Goal: Task Accomplishment & Management: Manage account settings

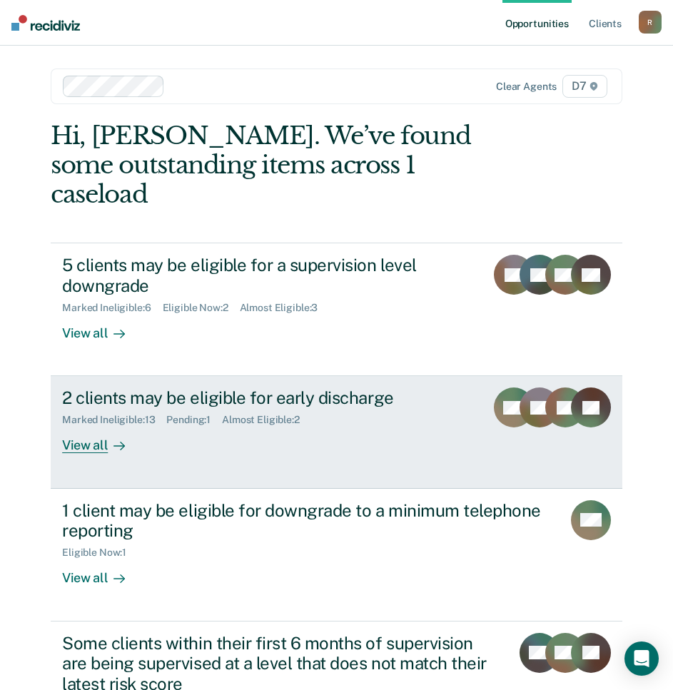
click at [366, 387] on div "2 clients may be eligible for early discharge" at bounding box center [267, 397] width 411 height 21
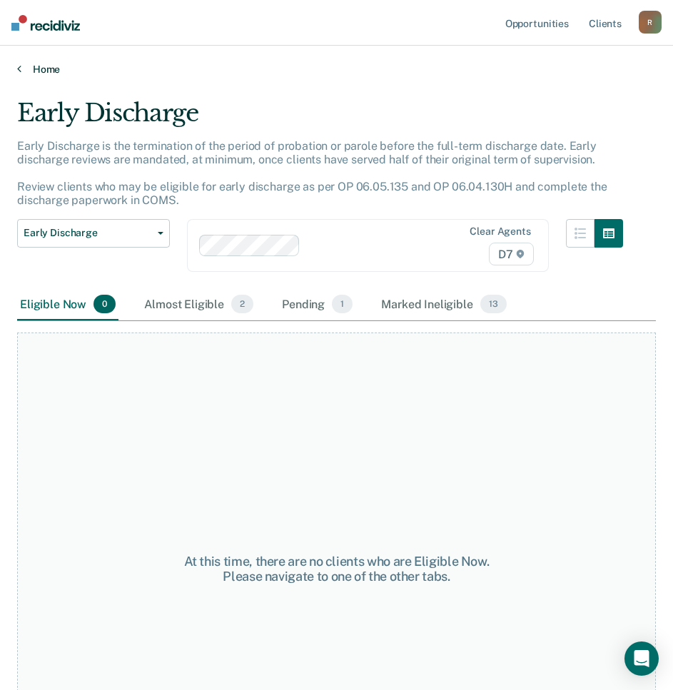
click at [46, 70] on link "Home" at bounding box center [336, 69] width 638 height 13
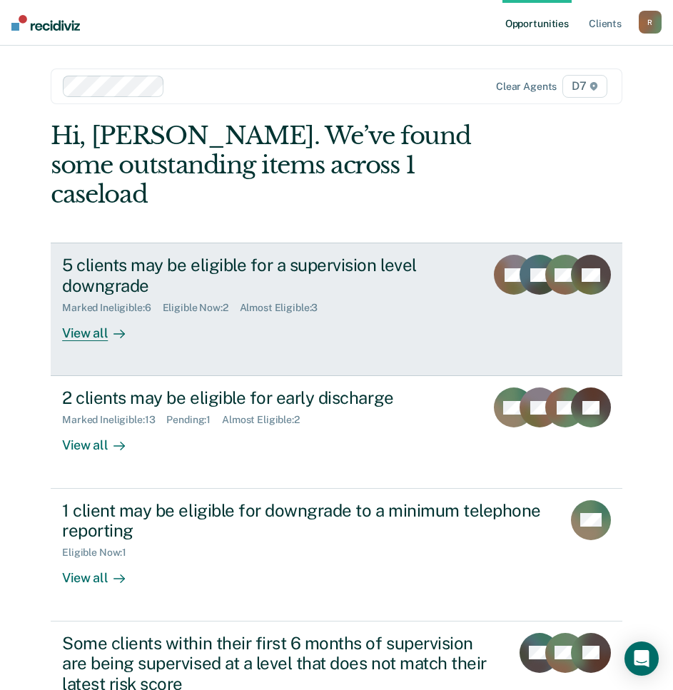
click at [150, 255] on div "5 clients may be eligible for a supervision level downgrade" at bounding box center [267, 275] width 411 height 41
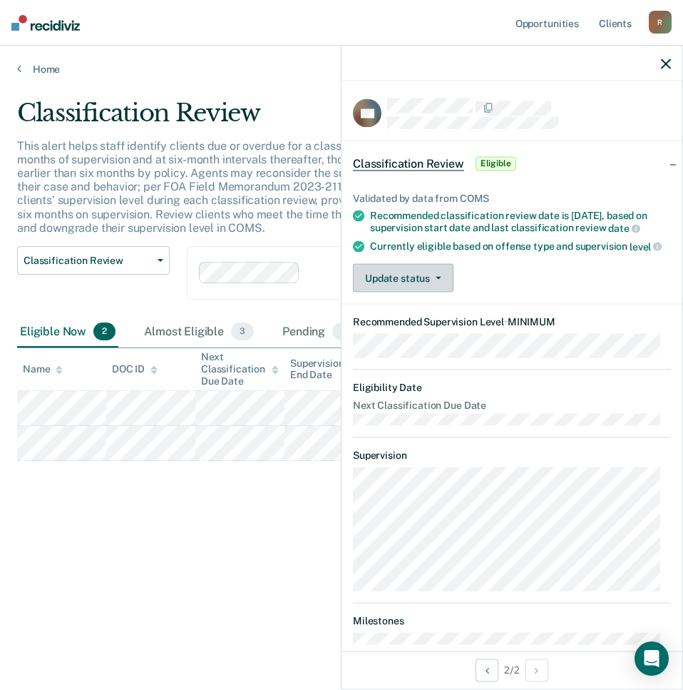
click at [416, 292] on button "Update status" at bounding box center [403, 278] width 101 height 29
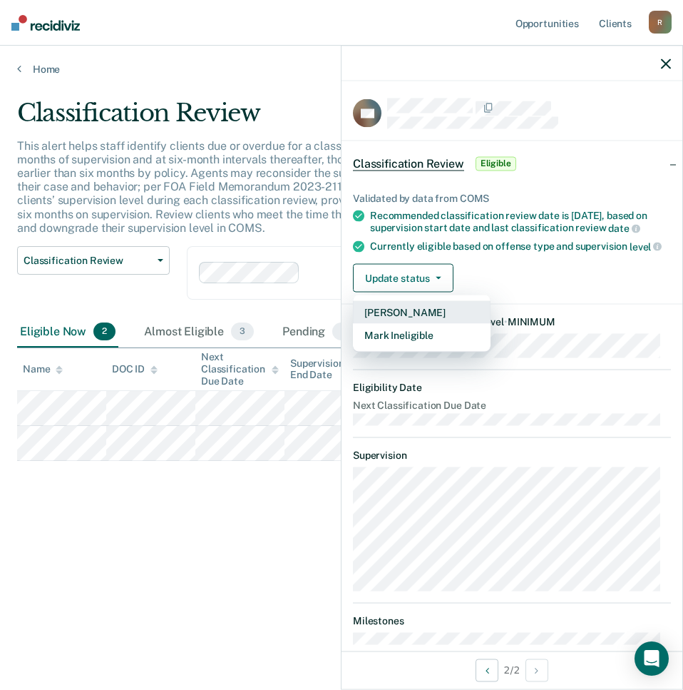
click at [434, 324] on button "[PERSON_NAME]" at bounding box center [422, 312] width 138 height 23
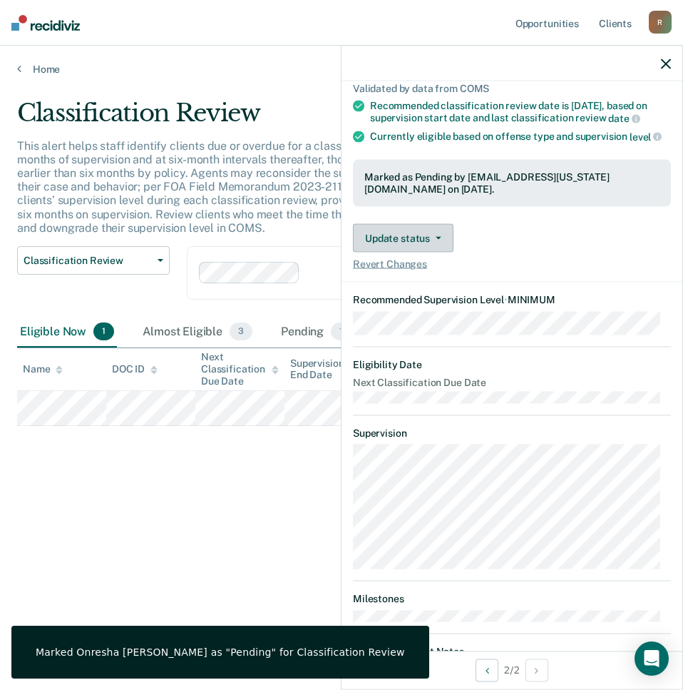
scroll to position [116, 0]
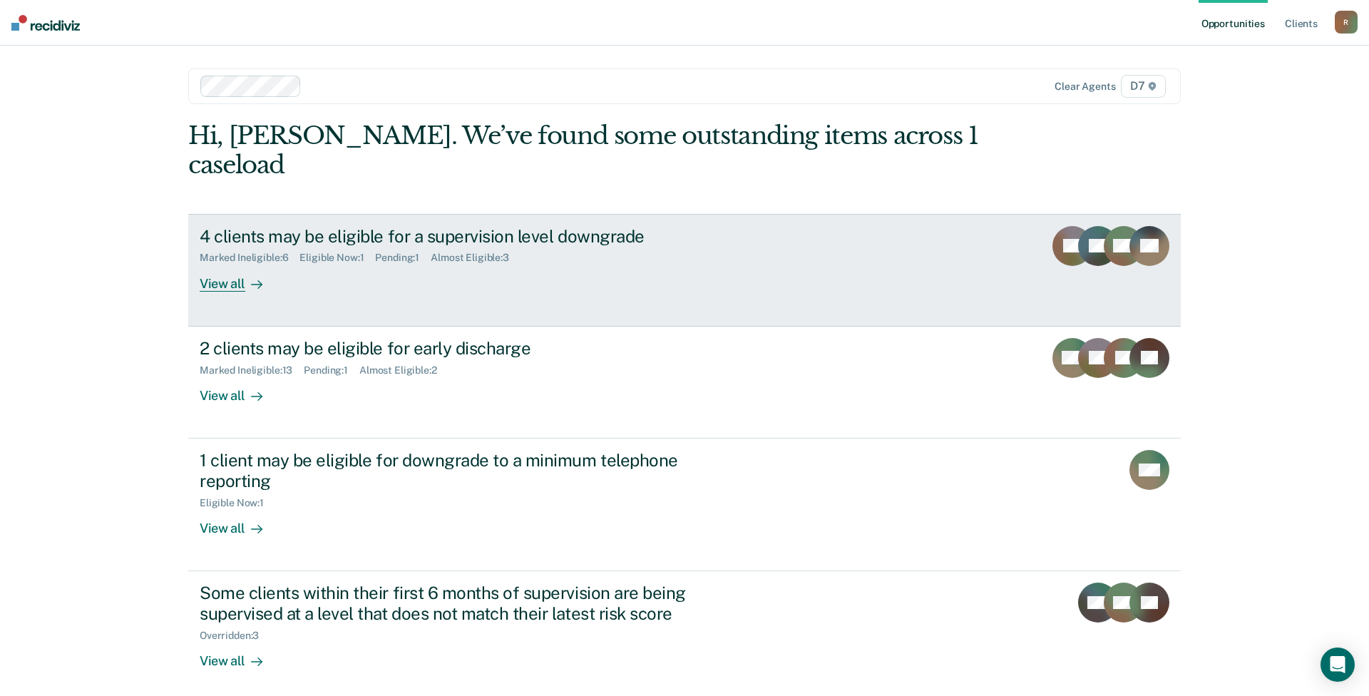
click at [524, 247] on div "4 clients may be eligible for a supervision level downgrade Marked Ineligible :…" at bounding box center [467, 259] width 535 height 66
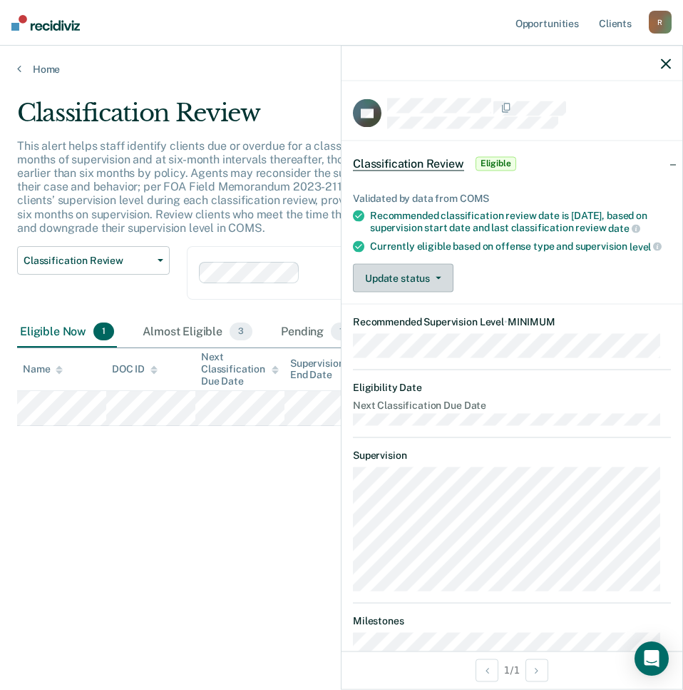
click at [444, 292] on button "Update status" at bounding box center [403, 278] width 101 height 29
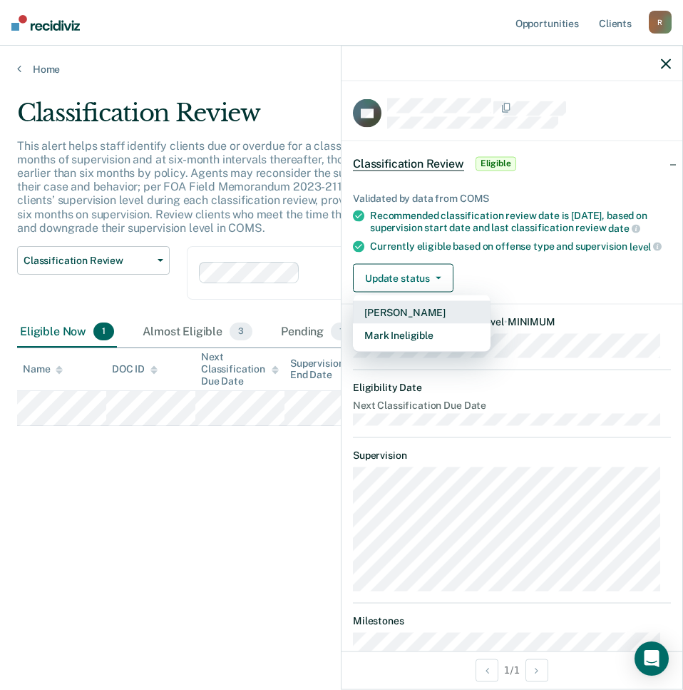
click at [437, 321] on button "[PERSON_NAME]" at bounding box center [422, 312] width 138 height 23
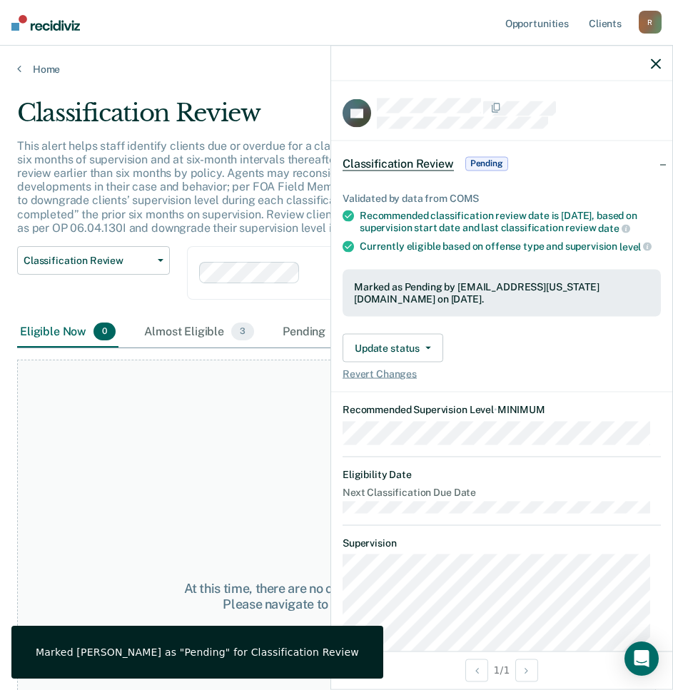
click at [234, 180] on p "This alert helps staff identify clients due or overdue for a classification rev…" at bounding box center [317, 187] width 600 height 96
click at [653, 58] on button "button" at bounding box center [655, 63] width 10 height 12
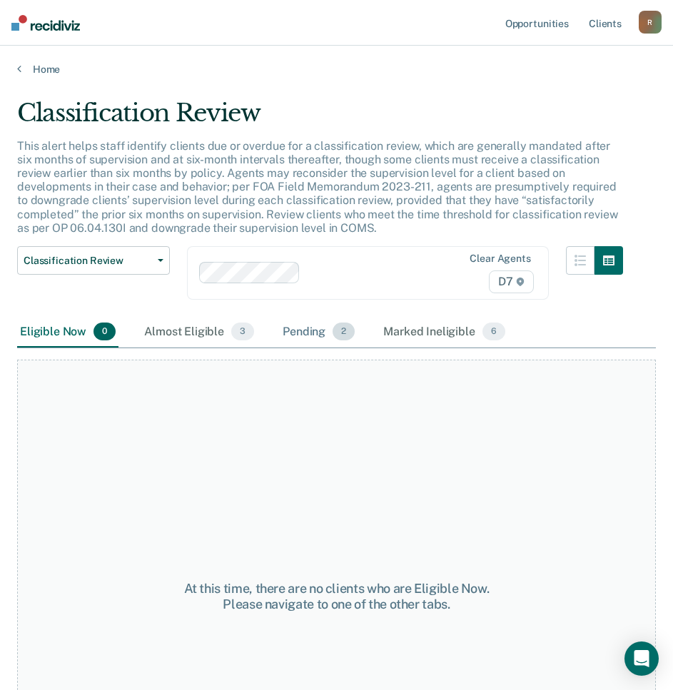
click at [324, 342] on div "Pending 2" at bounding box center [319, 332] width 78 height 31
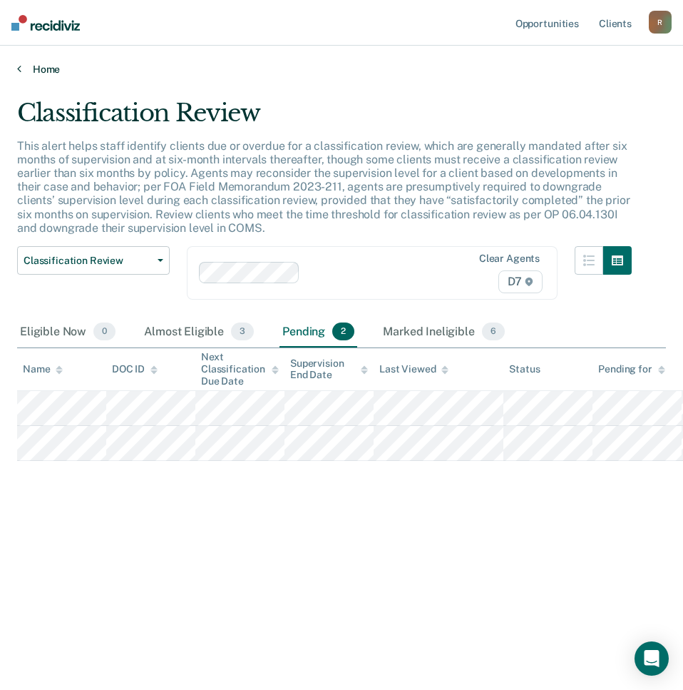
click at [48, 64] on link "Home" at bounding box center [341, 69] width 649 height 13
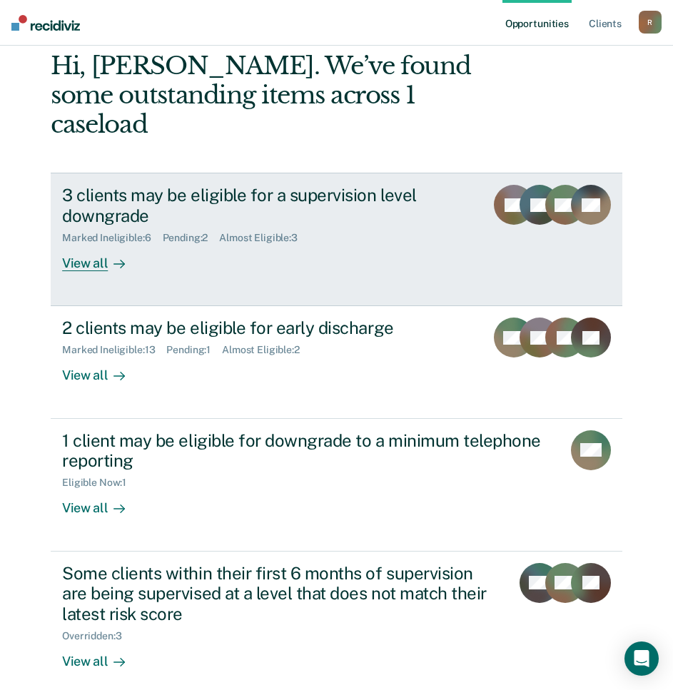
scroll to position [71, 0]
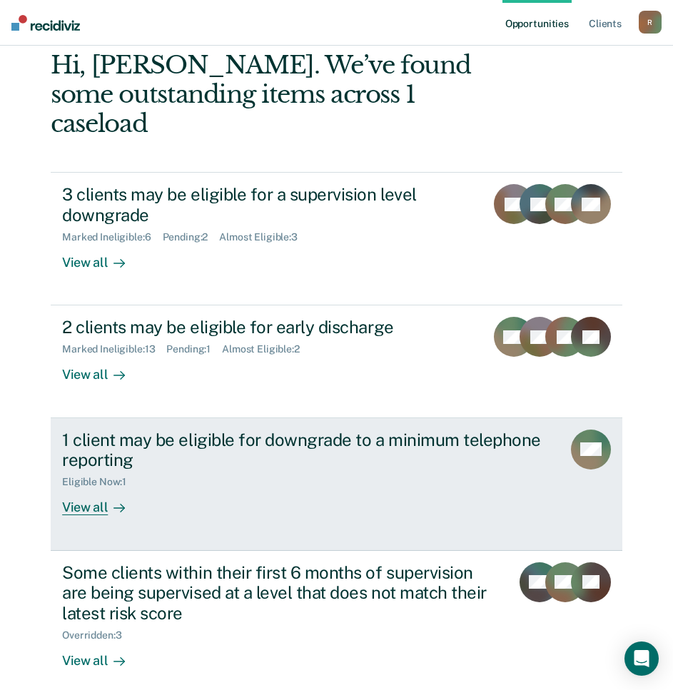
click at [369, 481] on div "1 client may be eligible for downgrade to a minimum telephone reporting Eligibl…" at bounding box center [323, 472] width 523 height 86
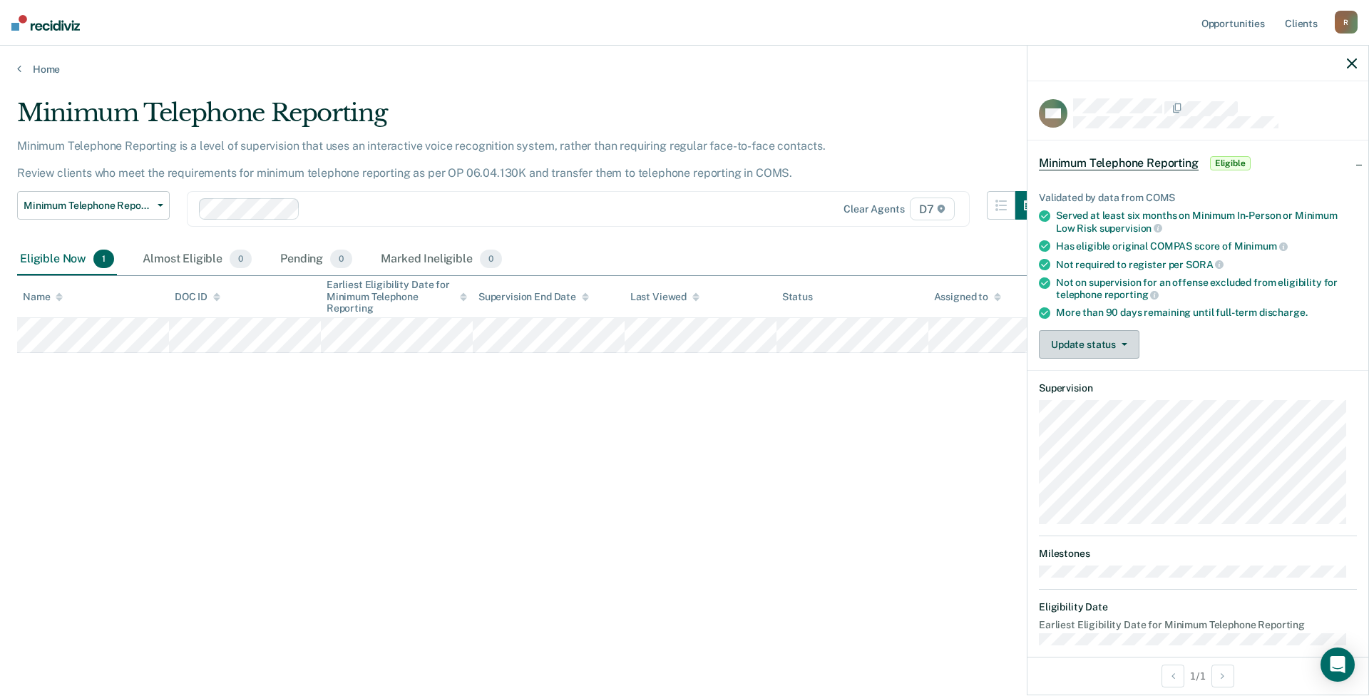
click at [682, 340] on button "Update status" at bounding box center [1089, 344] width 101 height 29
click at [682, 394] on button "Mark Ineligible" at bounding box center [1108, 401] width 138 height 23
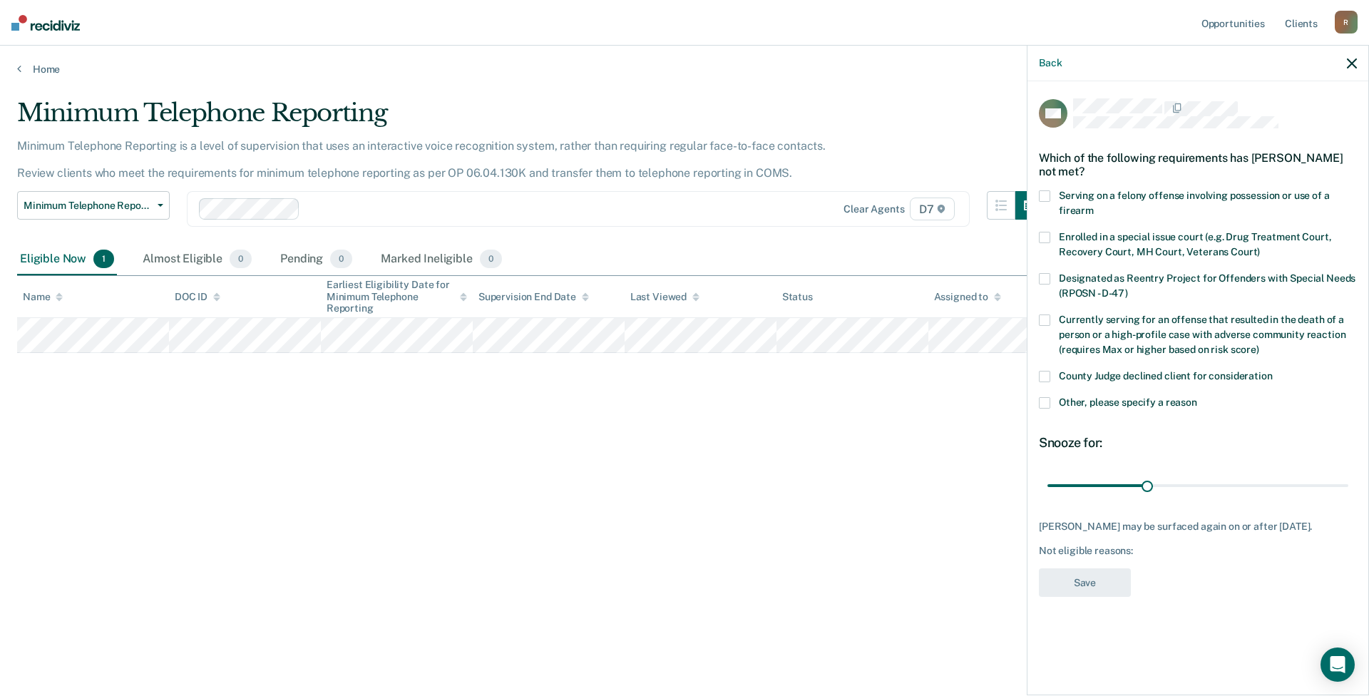
click at [682, 404] on label "Other, please specify a reason" at bounding box center [1198, 404] width 318 height 15
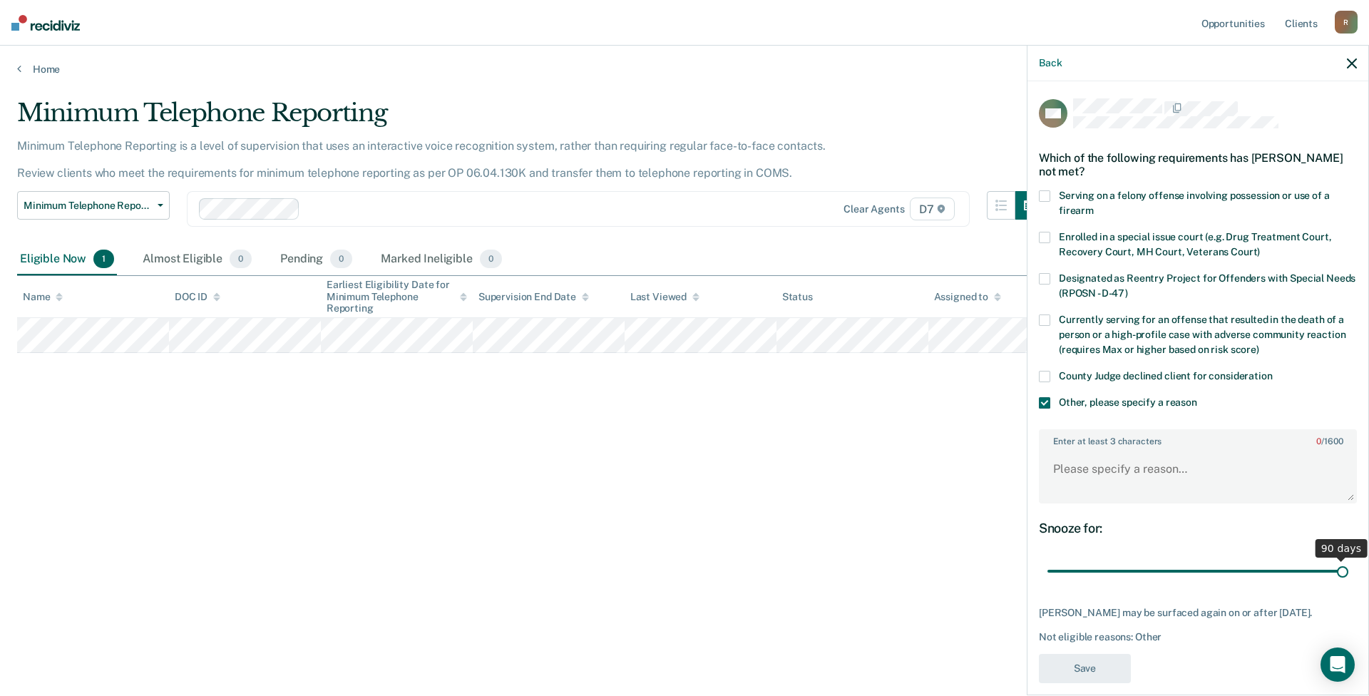
drag, startPoint x: 1144, startPoint y: 569, endPoint x: 1369, endPoint y: 562, distance: 224.8
type input "90"
click at [682, 562] on input "range" at bounding box center [1198, 571] width 301 height 25
click at [682, 467] on textarea "Enter at least 3 characters 0 / 1600" at bounding box center [1197, 475] width 315 height 53
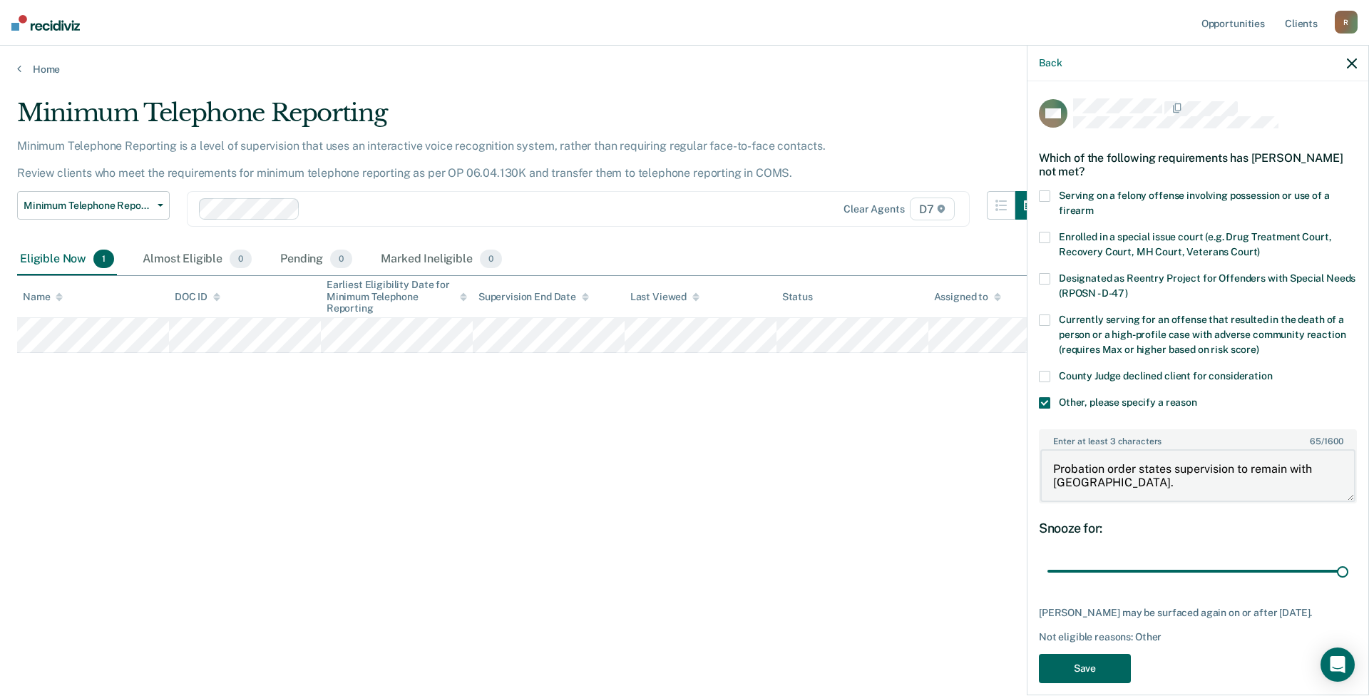
type textarea "Probation order states supervision to remain with Ingham County."
click at [682, 678] on button "Save" at bounding box center [1085, 668] width 92 height 29
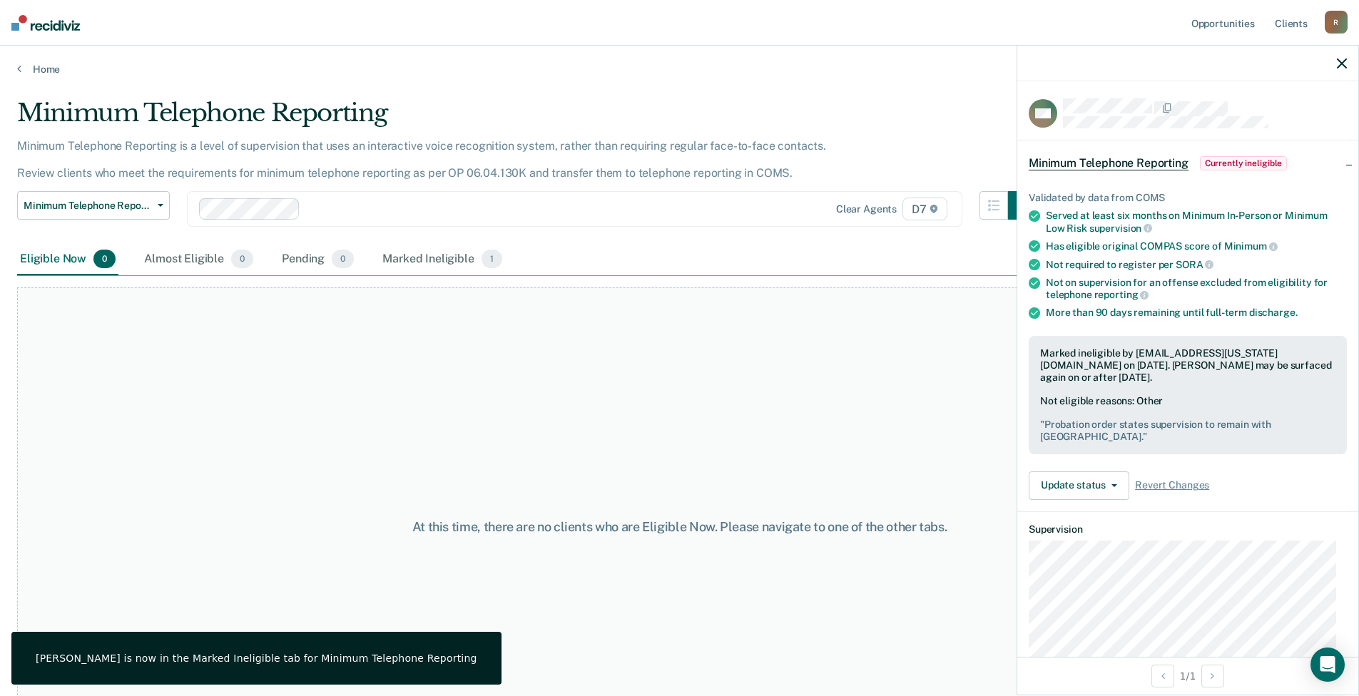
click at [682, 66] on icon "button" at bounding box center [1341, 63] width 10 height 10
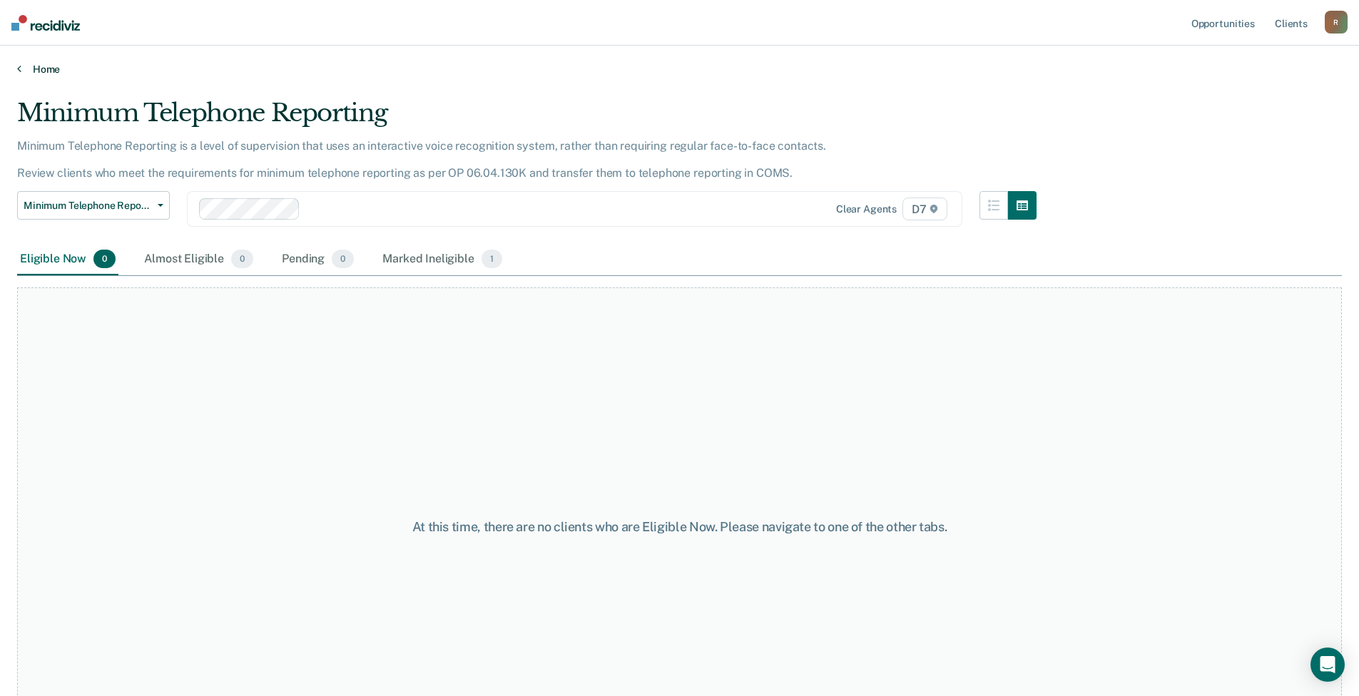
click at [39, 65] on link "Home" at bounding box center [679, 69] width 1324 height 13
